Goal: Navigation & Orientation: Find specific page/section

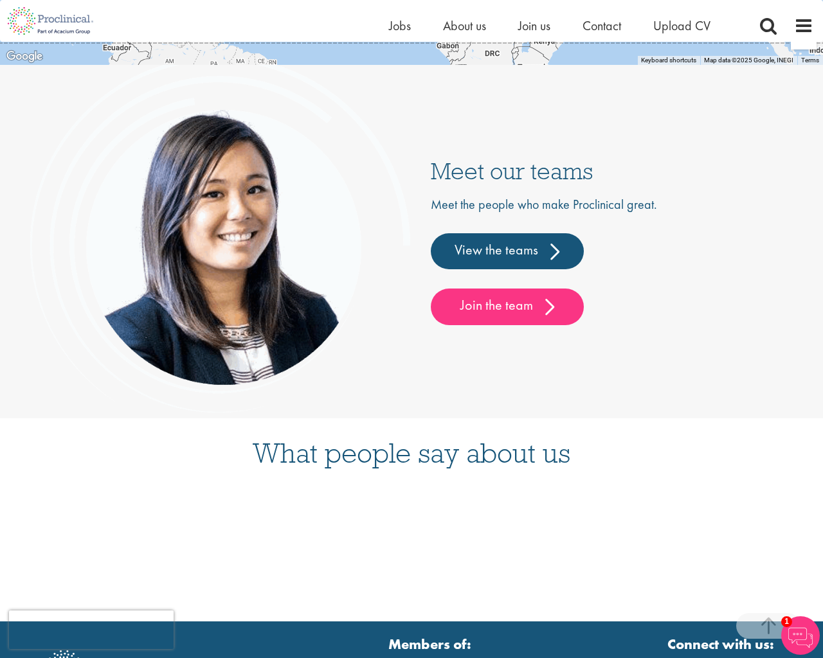
scroll to position [3360, 0]
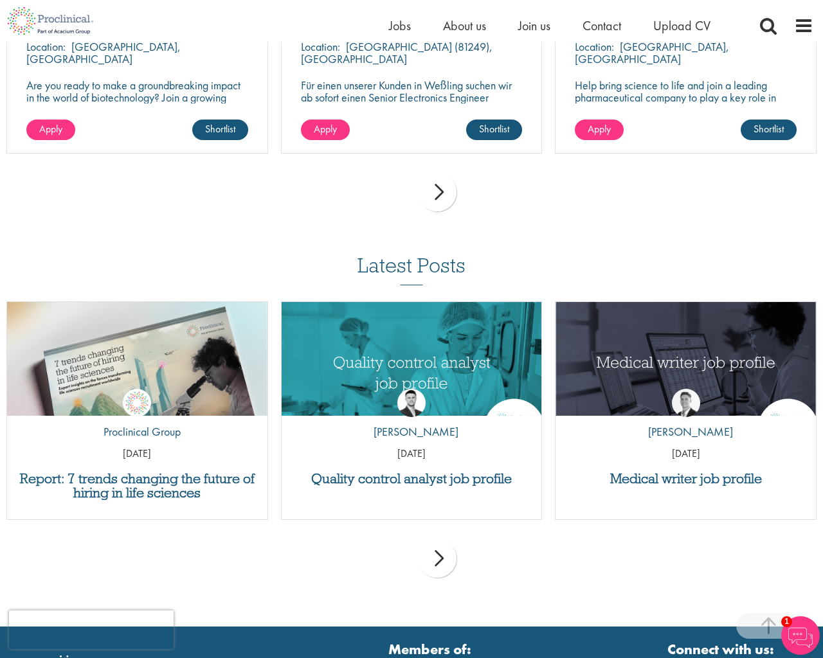
scroll to position [4957, 0]
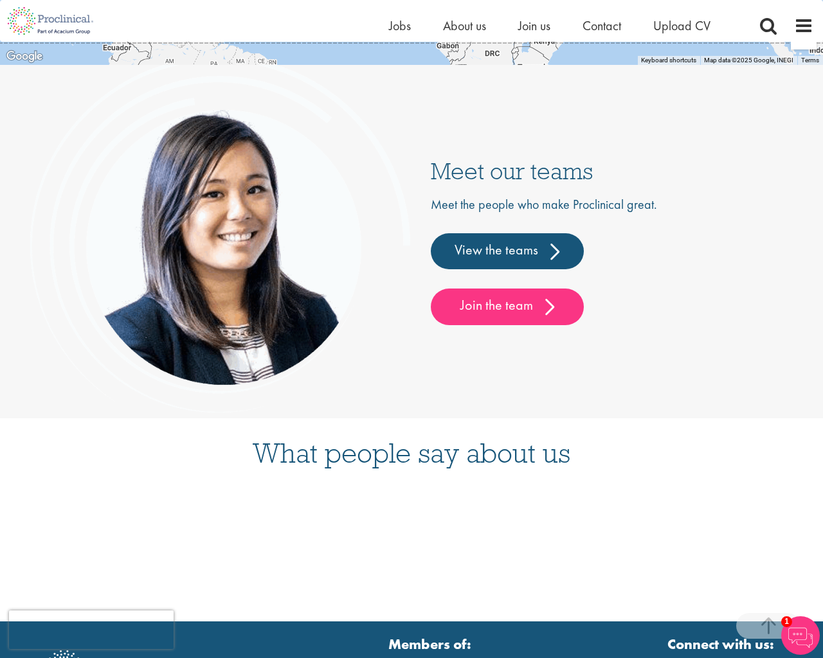
scroll to position [3360, 0]
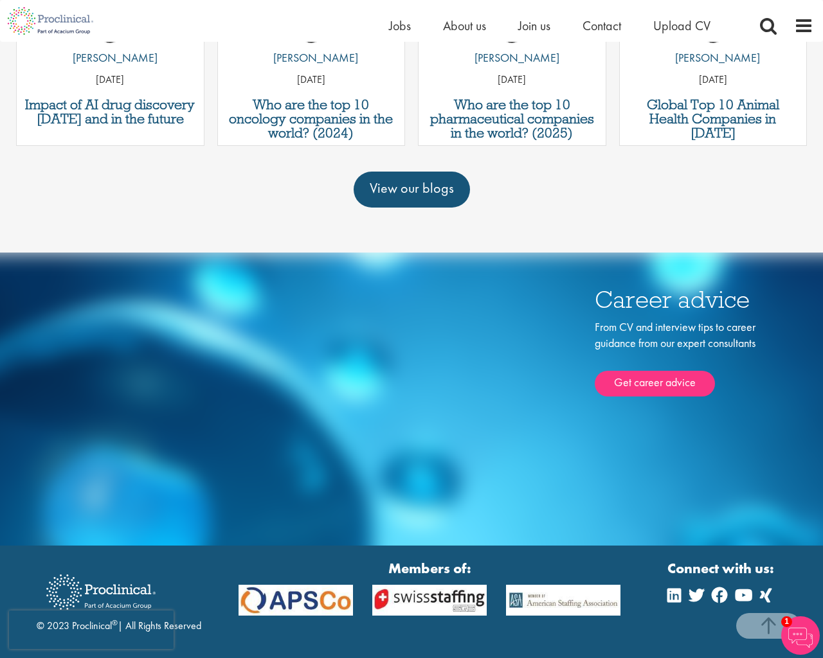
scroll to position [1035, 0]
